Goal: Task Accomplishment & Management: Manage account settings

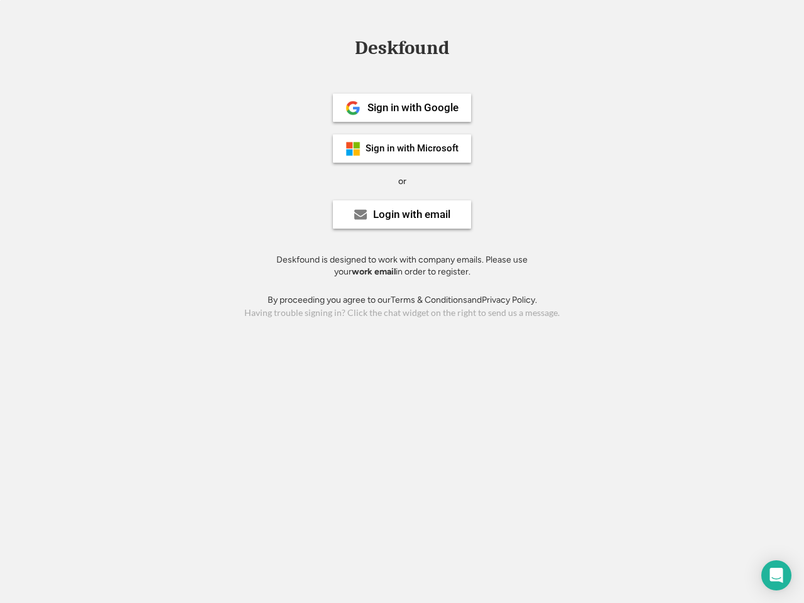
click at [402, 180] on div "or" at bounding box center [402, 181] width 8 height 13
click at [402, 50] on div "Deskfound" at bounding box center [402, 47] width 107 height 19
click at [344, 47] on div "Deskfound" at bounding box center [402, 50] width 804 height 24
click at [402, 50] on div "Deskfound" at bounding box center [402, 47] width 107 height 19
click at [402, 181] on div "or" at bounding box center [402, 181] width 8 height 13
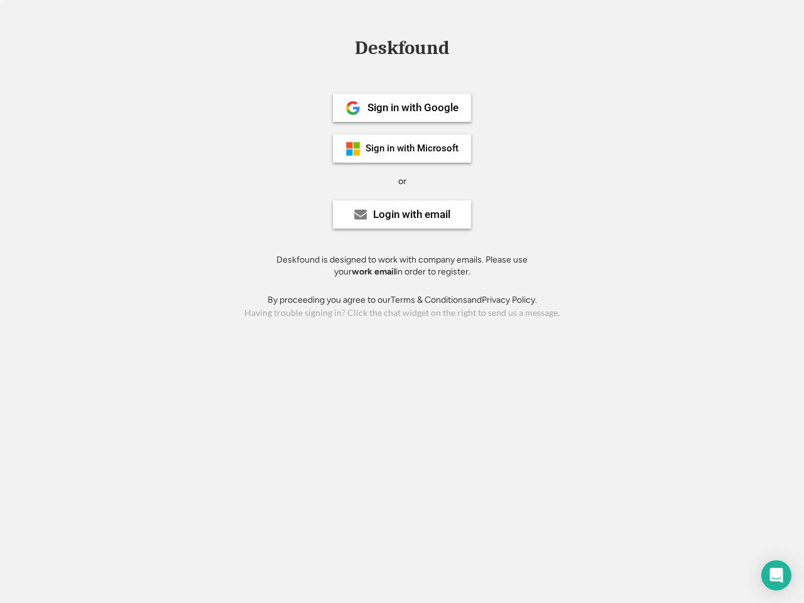
click at [402, 107] on div "Sign in with Google" at bounding box center [412, 107] width 91 height 11
click at [413, 107] on div "Sign in with Google" at bounding box center [412, 107] width 91 height 11
click at [353, 108] on img at bounding box center [352, 107] width 15 height 15
click at [402, 148] on div "Sign in with Microsoft" at bounding box center [412, 148] width 93 height 9
click at [413, 148] on div "Sign in with Microsoft" at bounding box center [412, 148] width 93 height 9
